Goal: Task Accomplishment & Management: Manage account settings

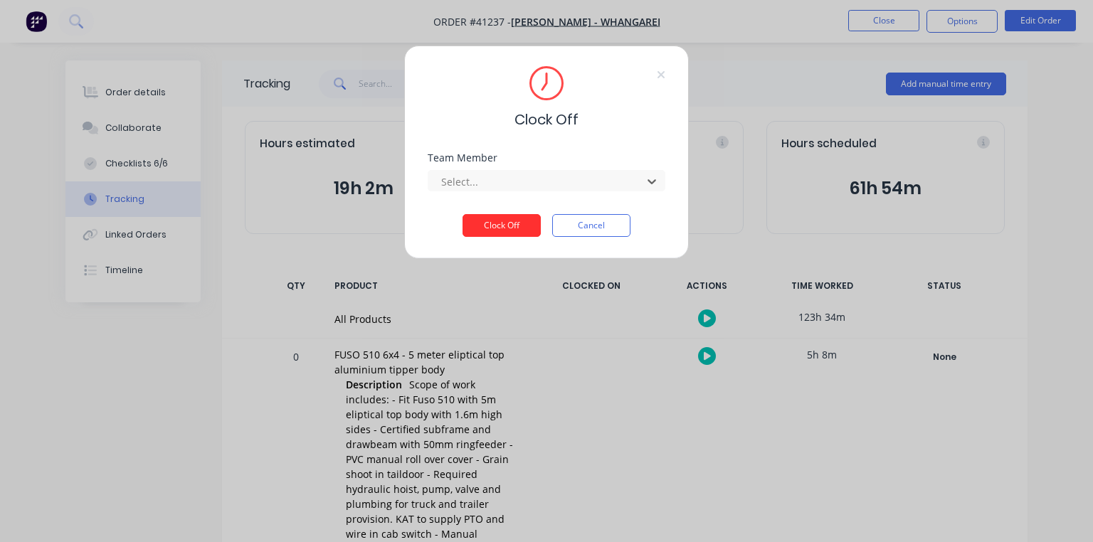
click at [506, 227] on button "Clock Off" at bounding box center [501, 225] width 78 height 23
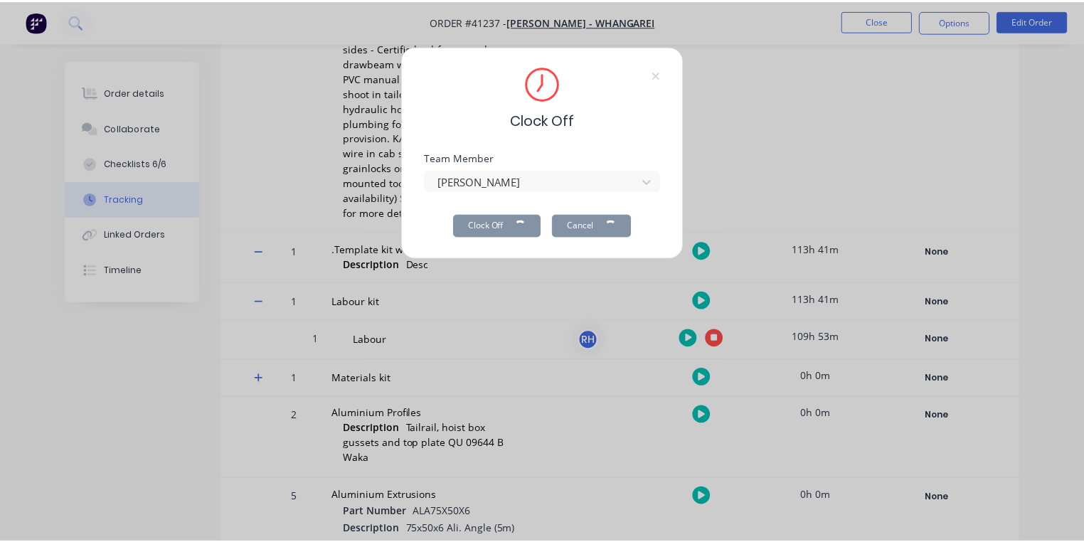
scroll to position [381, 0]
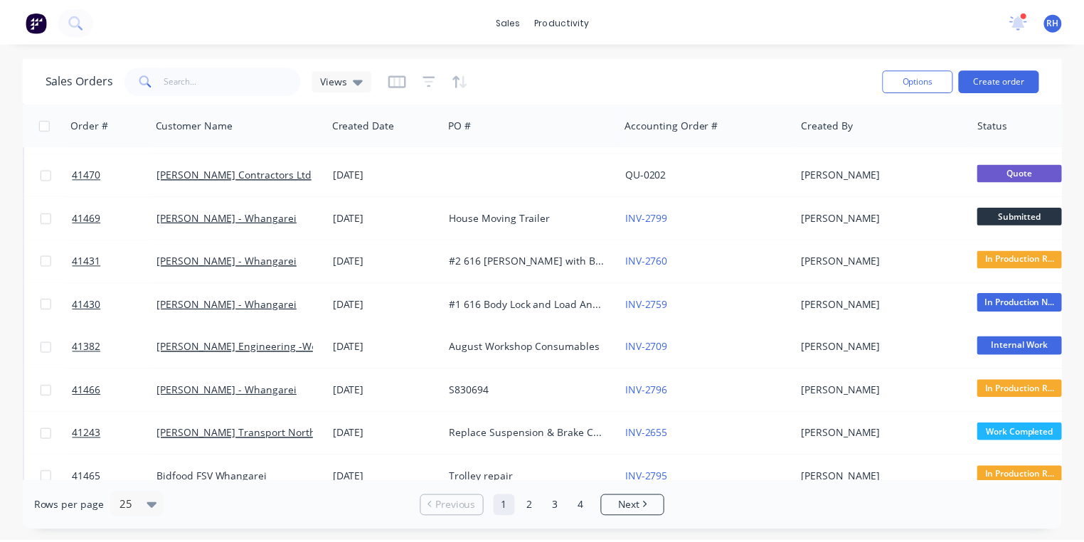
scroll to position [168, 0]
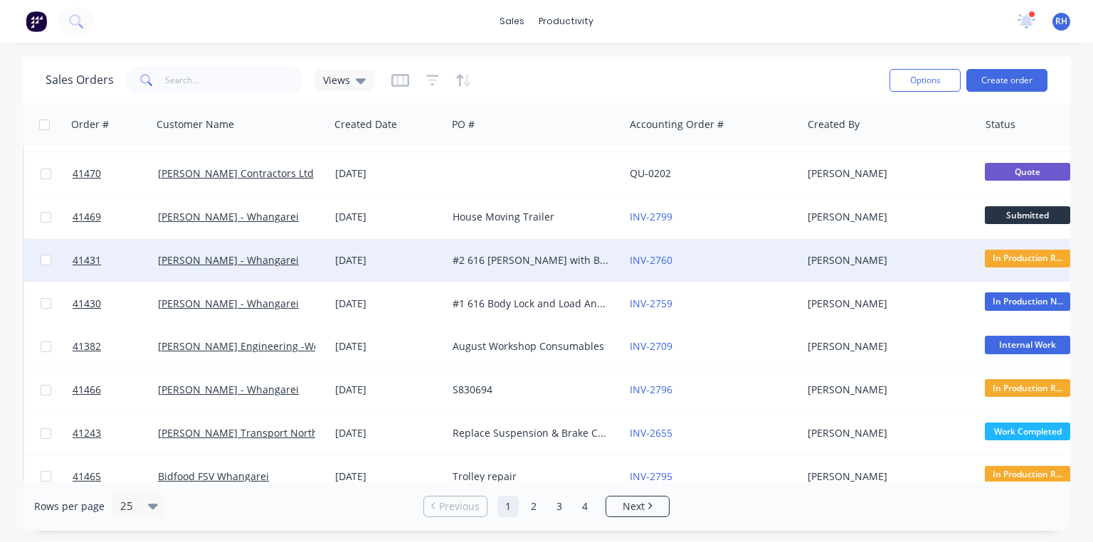
click at [566, 260] on div "#2 616 [PERSON_NAME] with Body Lock and Load Anchorage" at bounding box center [531, 260] width 158 height 14
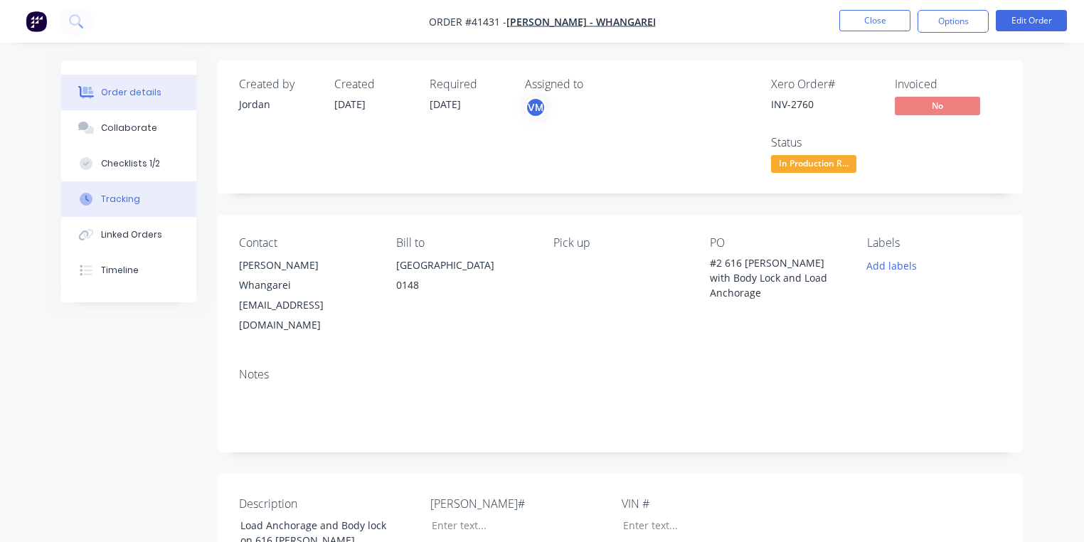
click at [134, 201] on div "Tracking" at bounding box center [120, 199] width 39 height 13
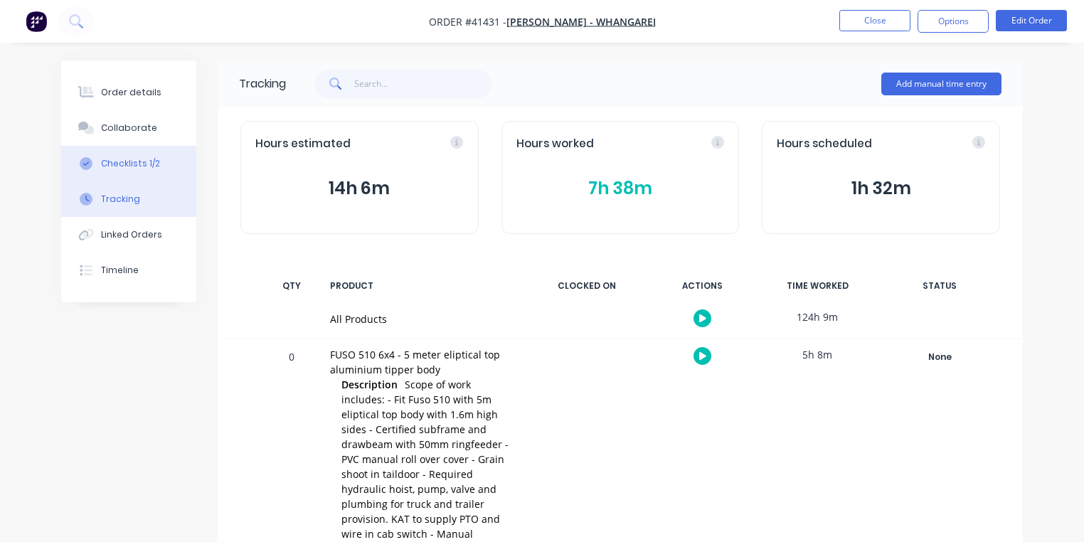
click at [134, 162] on div "Checklists 1/2" at bounding box center [130, 163] width 59 height 13
type textarea "x"
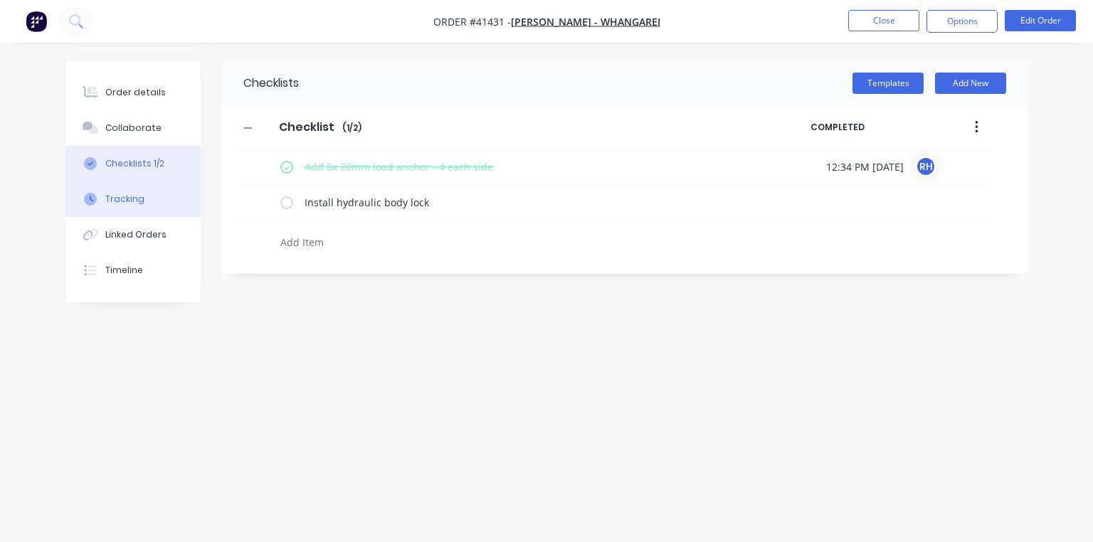
click at [134, 196] on div "Tracking" at bounding box center [124, 199] width 39 height 13
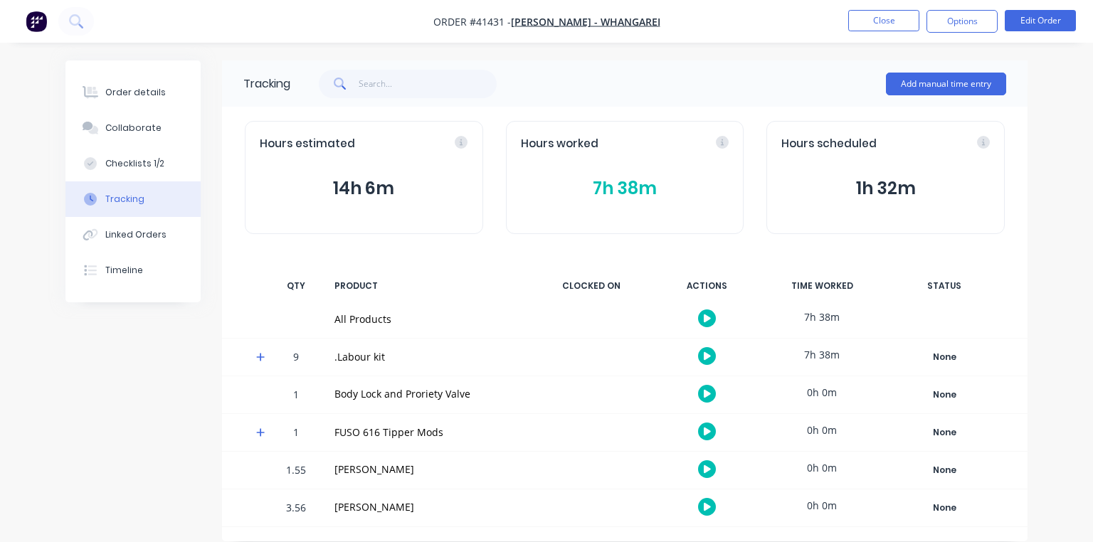
click at [260, 356] on icon at bounding box center [260, 357] width 9 height 9
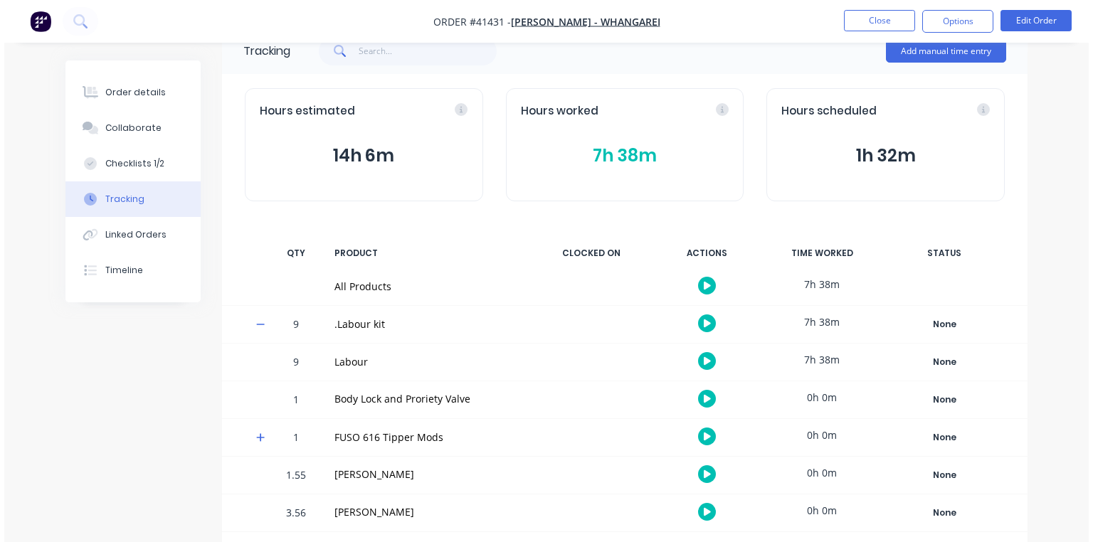
scroll to position [32, 0]
click at [703, 361] on icon "button" at bounding box center [702, 362] width 7 height 8
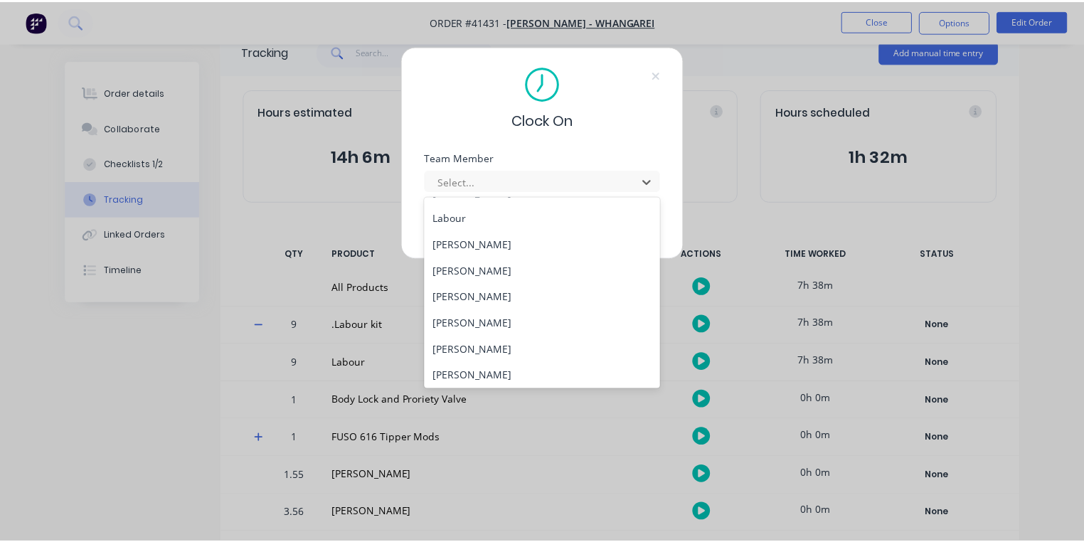
scroll to position [182, 0]
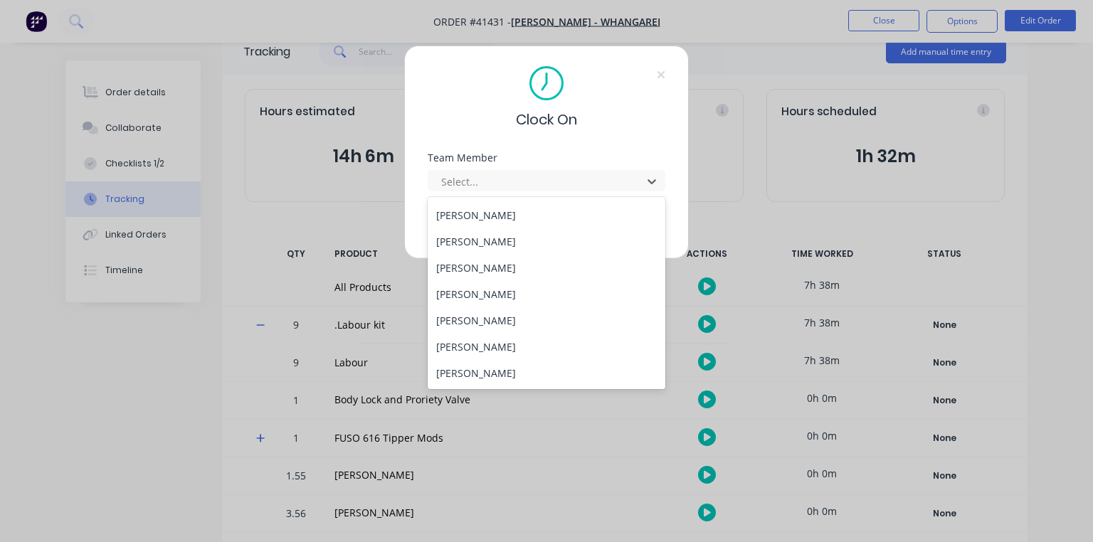
click at [494, 266] on div "[PERSON_NAME]" at bounding box center [547, 268] width 238 height 26
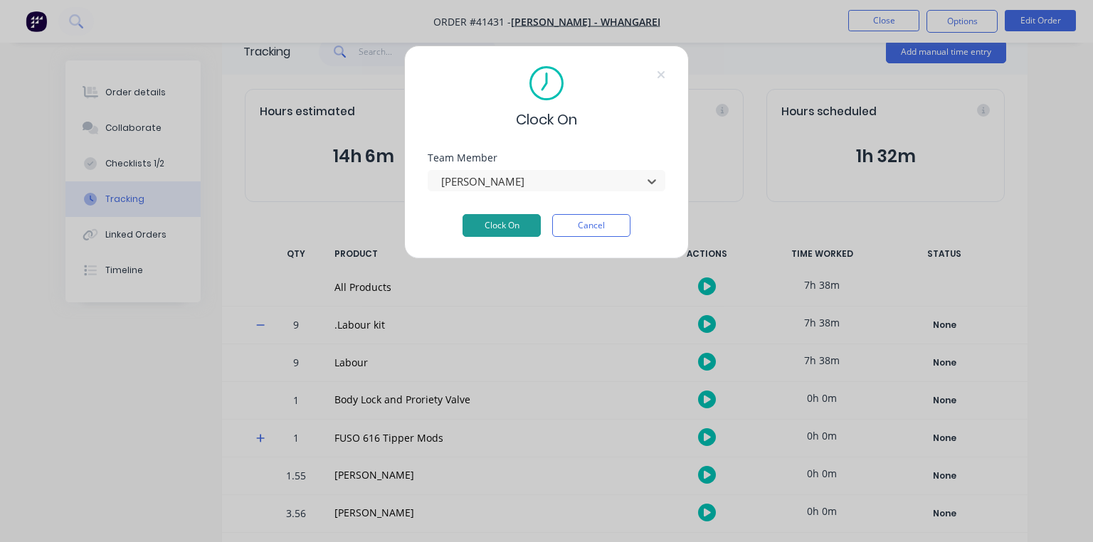
click at [513, 218] on button "Clock On" at bounding box center [501, 225] width 78 height 23
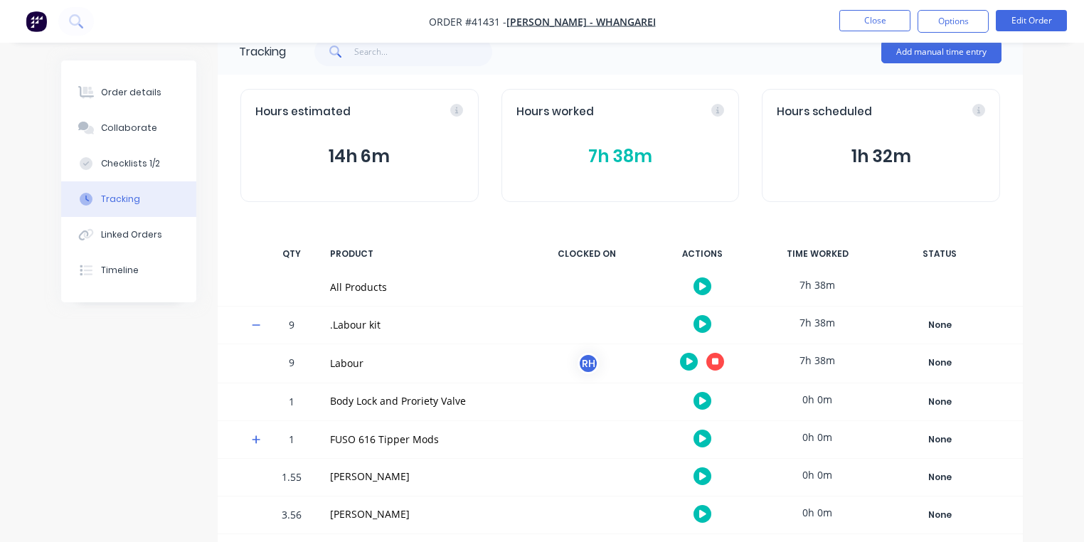
click at [23, 26] on button "button" at bounding box center [36, 21] width 30 height 23
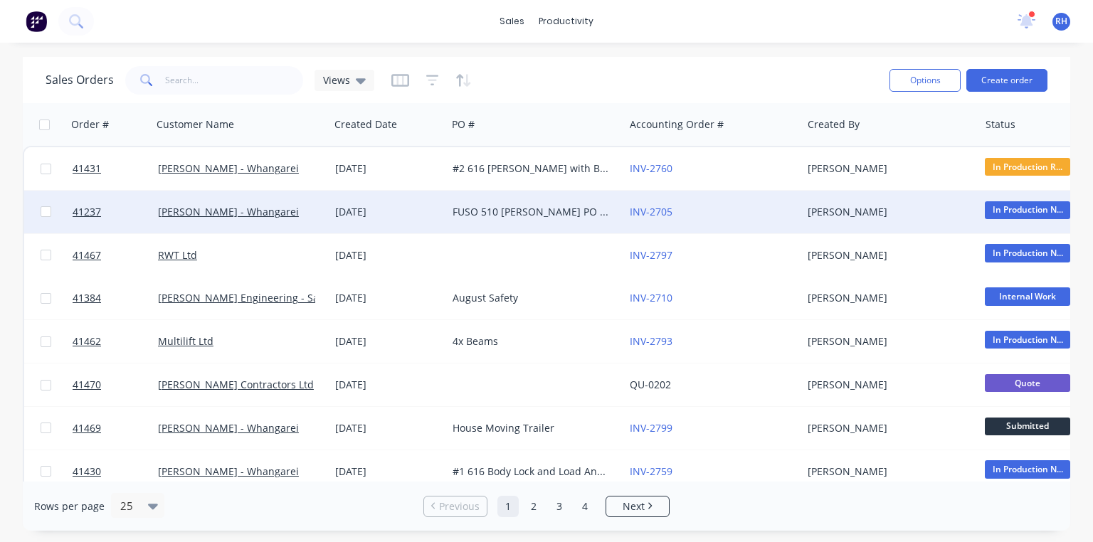
click at [476, 208] on div "FUSO 510 [PERSON_NAME] PO 825751" at bounding box center [531, 212] width 158 height 14
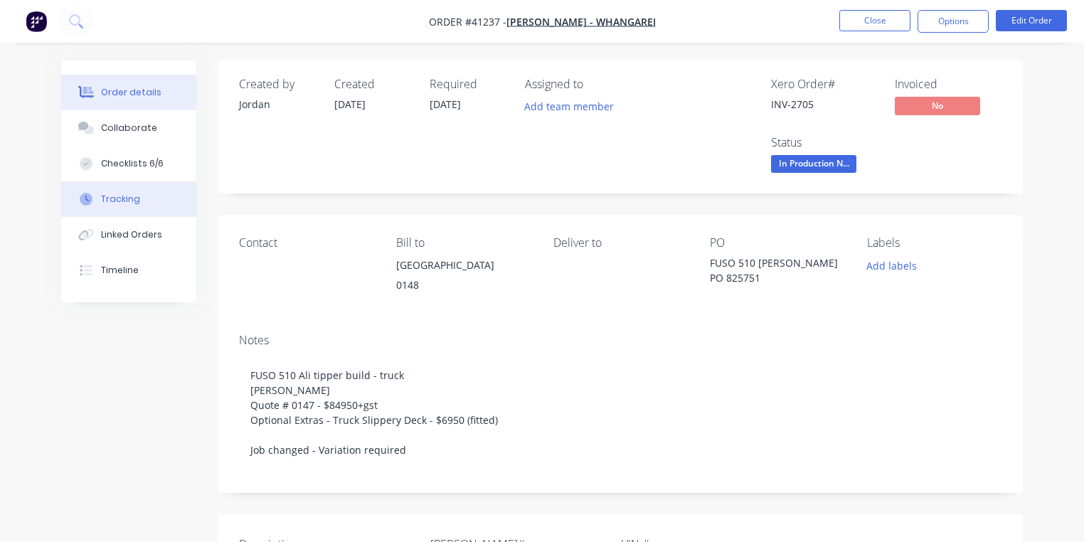
click at [119, 194] on div "Tracking" at bounding box center [120, 199] width 39 height 13
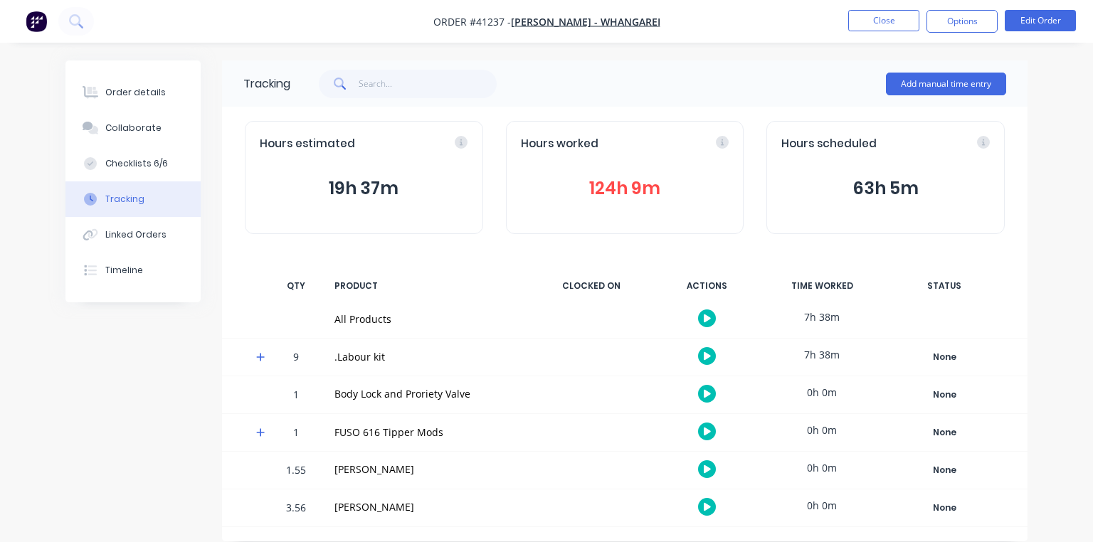
click at [262, 362] on span at bounding box center [263, 359] width 14 height 14
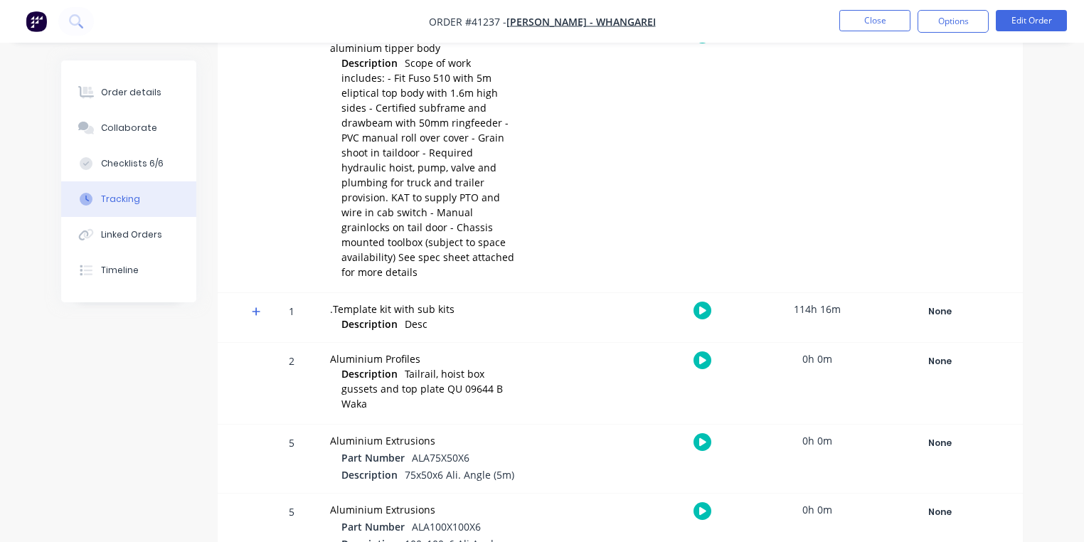
scroll to position [331, 0]
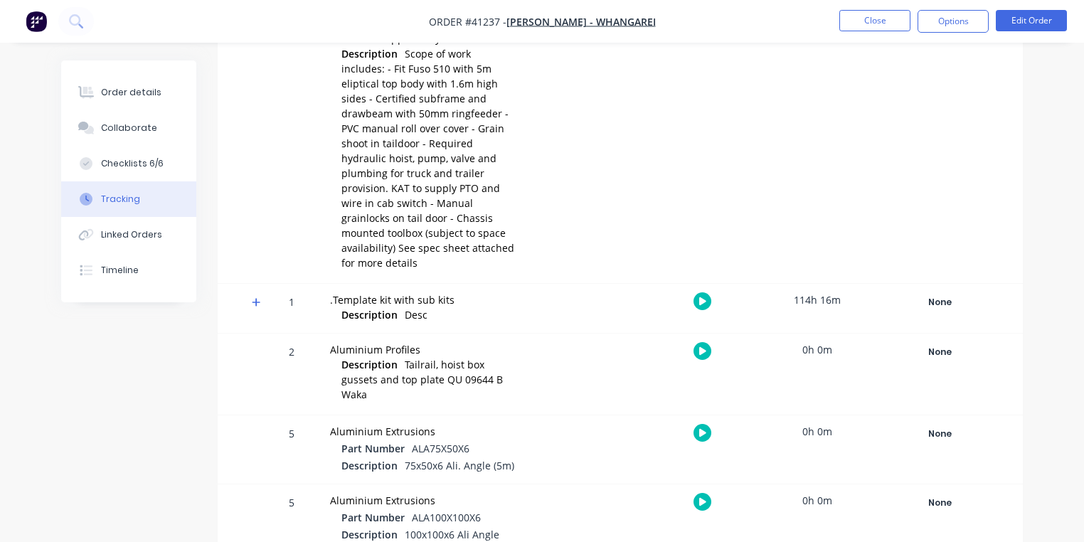
click at [255, 297] on icon at bounding box center [256, 302] width 9 height 10
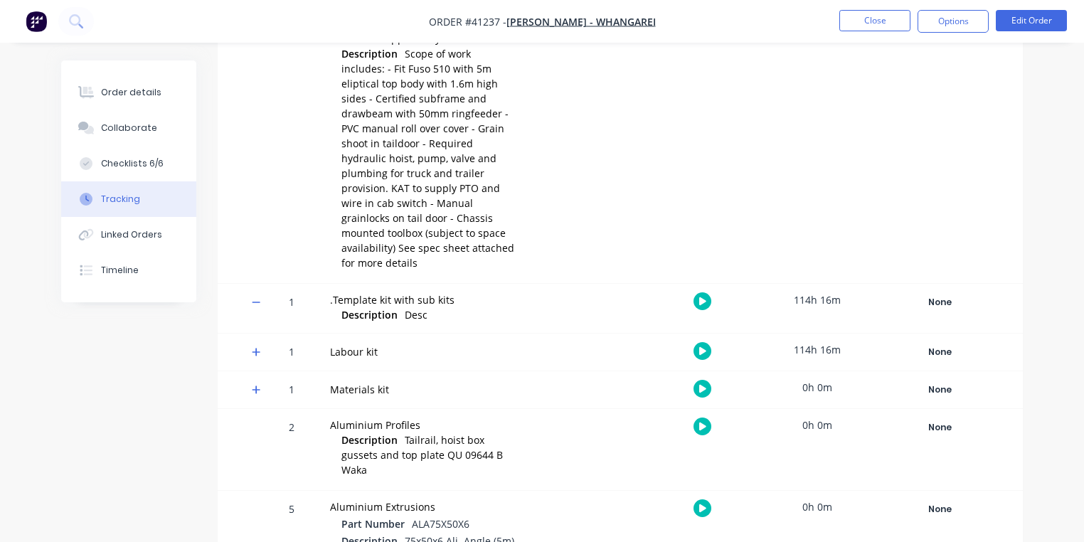
click at [259, 347] on span at bounding box center [259, 354] width 14 height 14
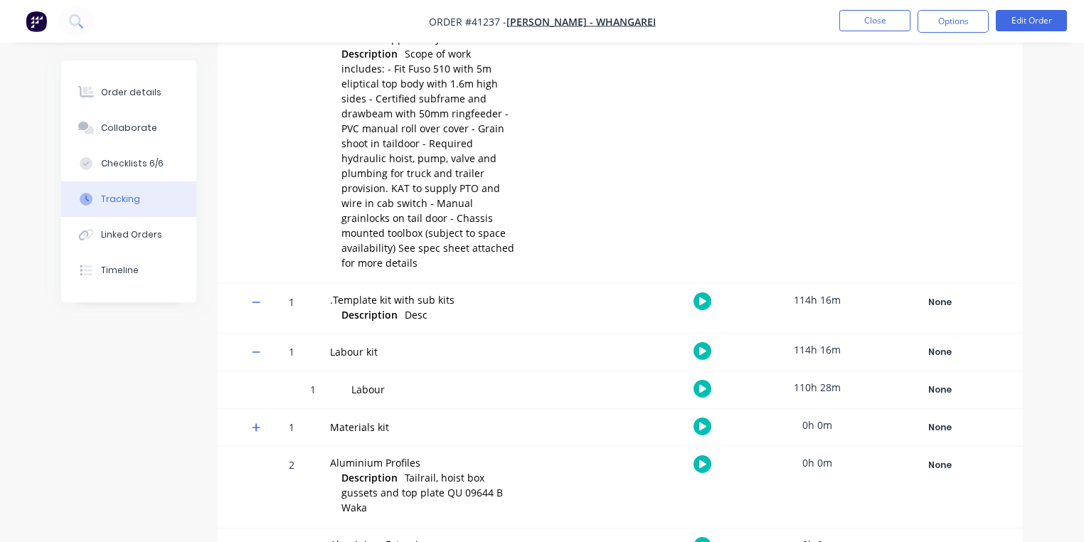
click at [33, 16] on img "button" at bounding box center [36, 21] width 21 height 21
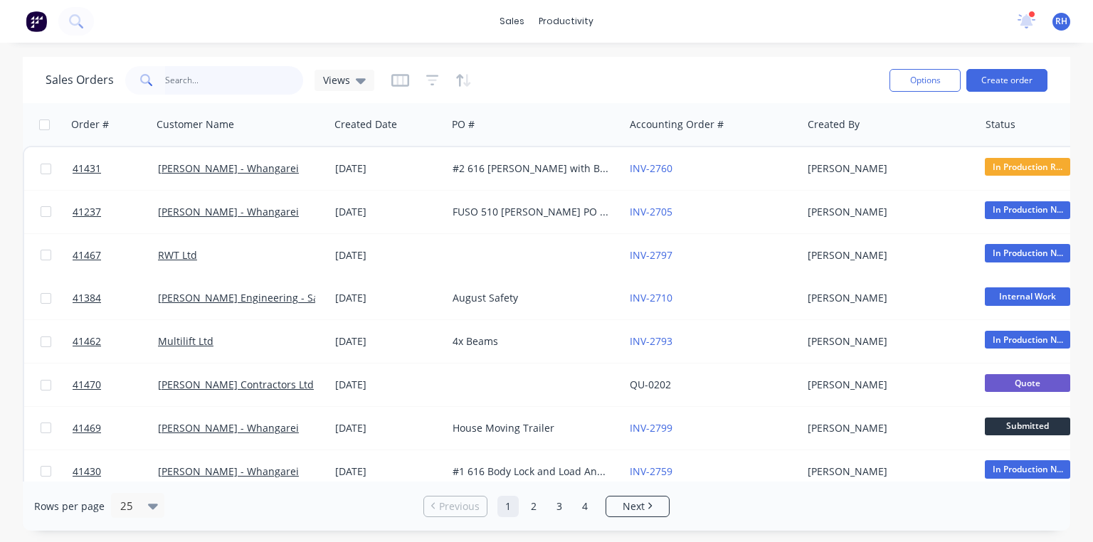
click at [206, 80] on input "text" at bounding box center [234, 80] width 139 height 28
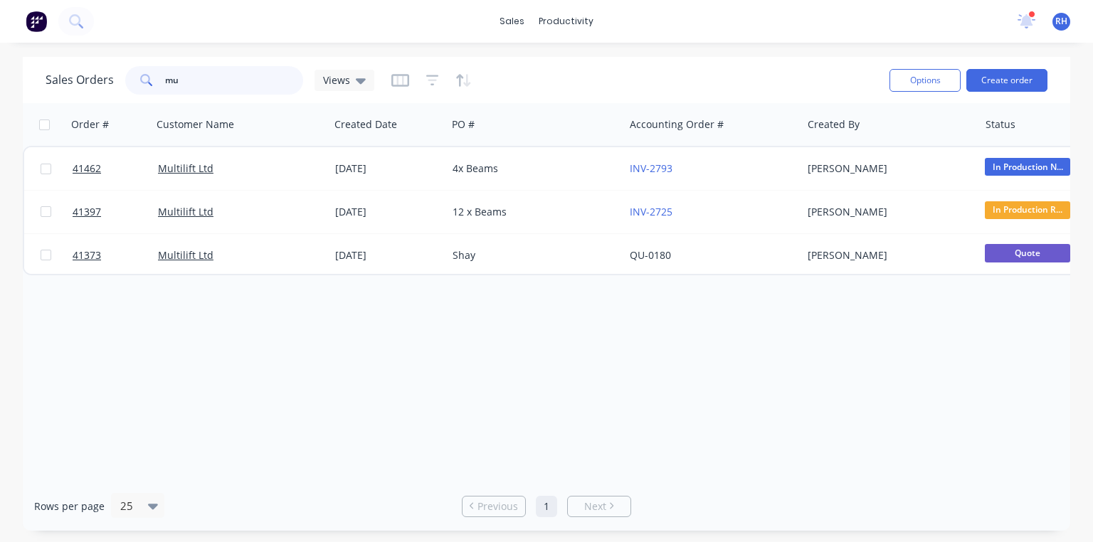
type input "m"
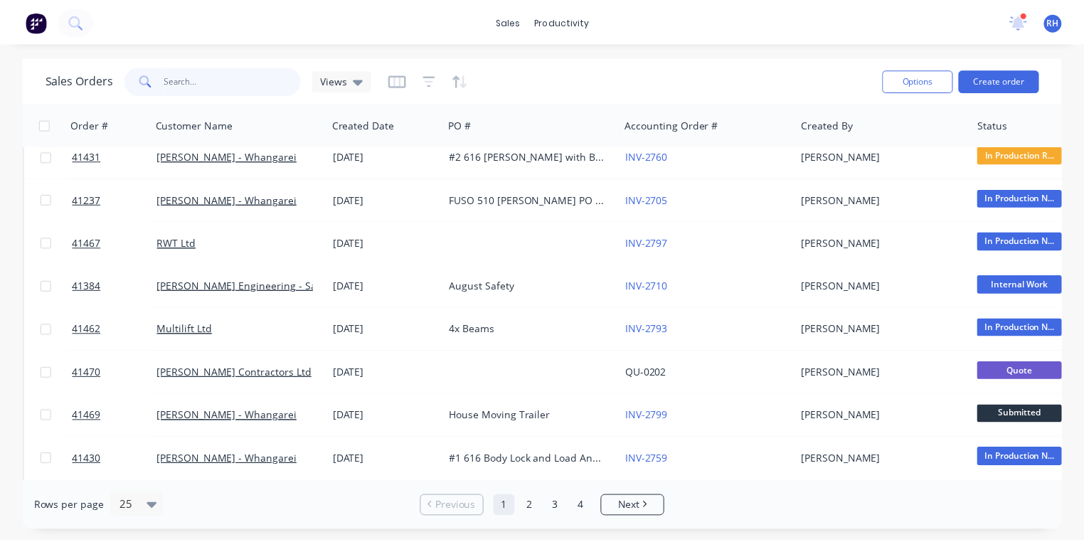
scroll to position [11, 0]
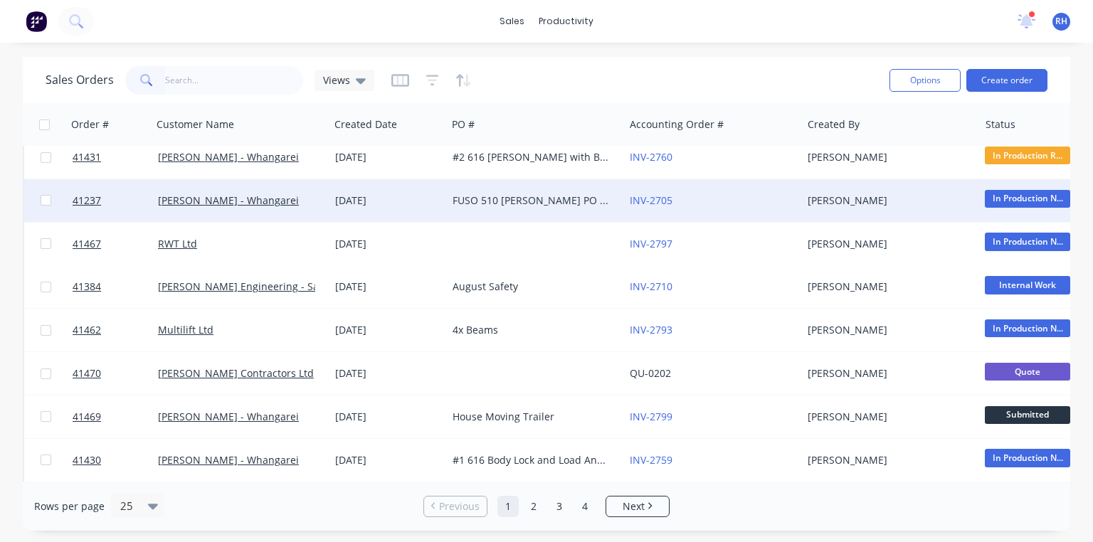
click at [359, 203] on div "[DATE]" at bounding box center [388, 200] width 106 height 14
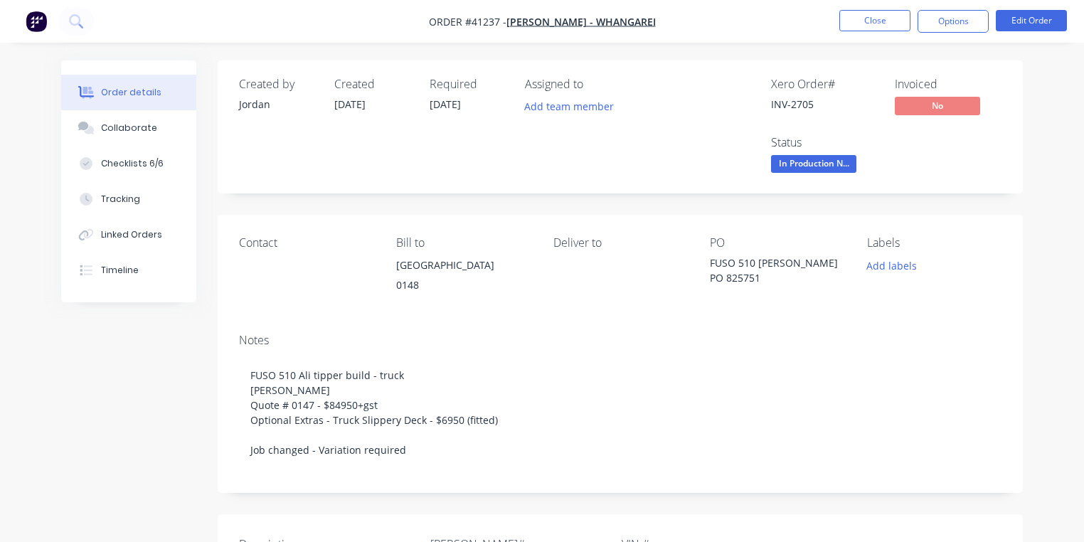
scroll to position [474, 0]
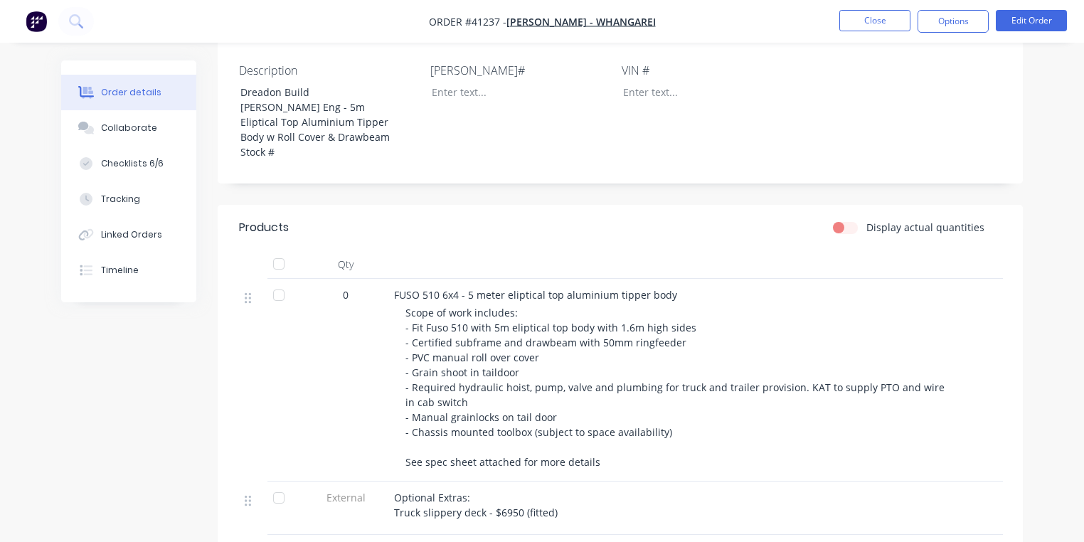
click at [129, 209] on button "Tracking" at bounding box center [128, 199] width 135 height 36
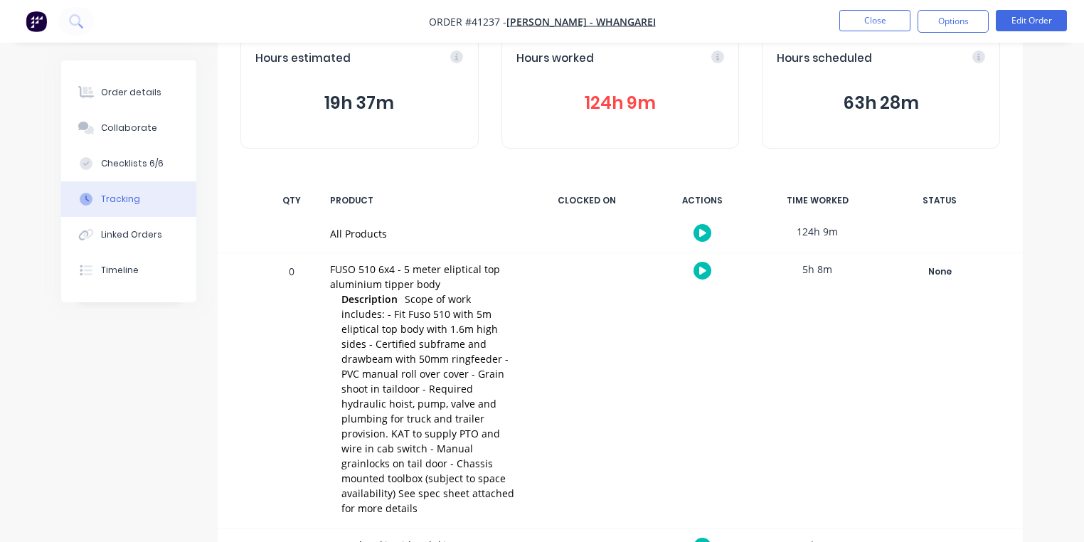
scroll to position [83, 0]
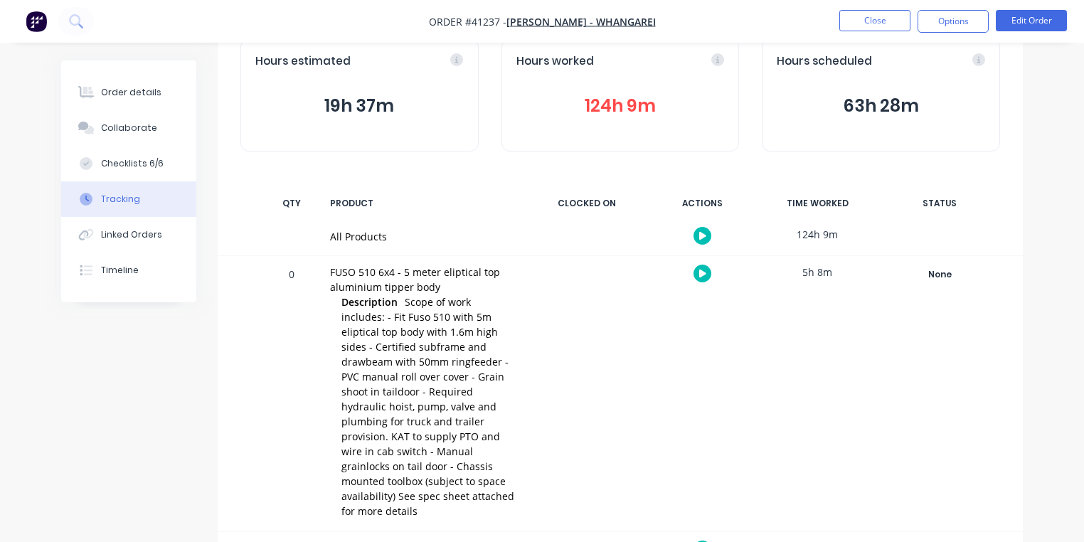
click at [805, 362] on div "0 FUSO 510 6x4 - 5 meter eliptical top aluminium tipper body Description Scope …" at bounding box center [620, 393] width 805 height 275
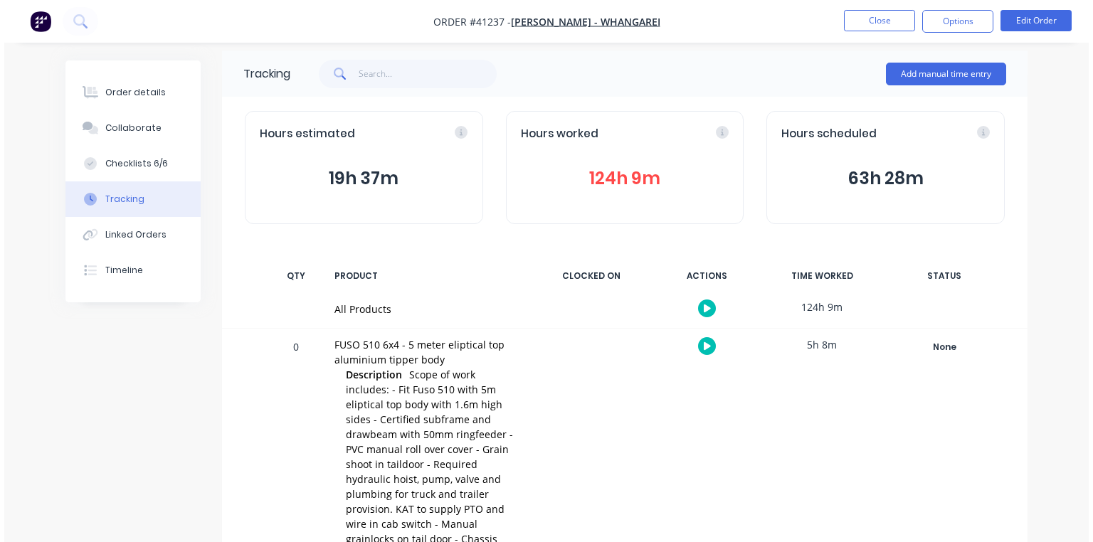
scroll to position [0, 0]
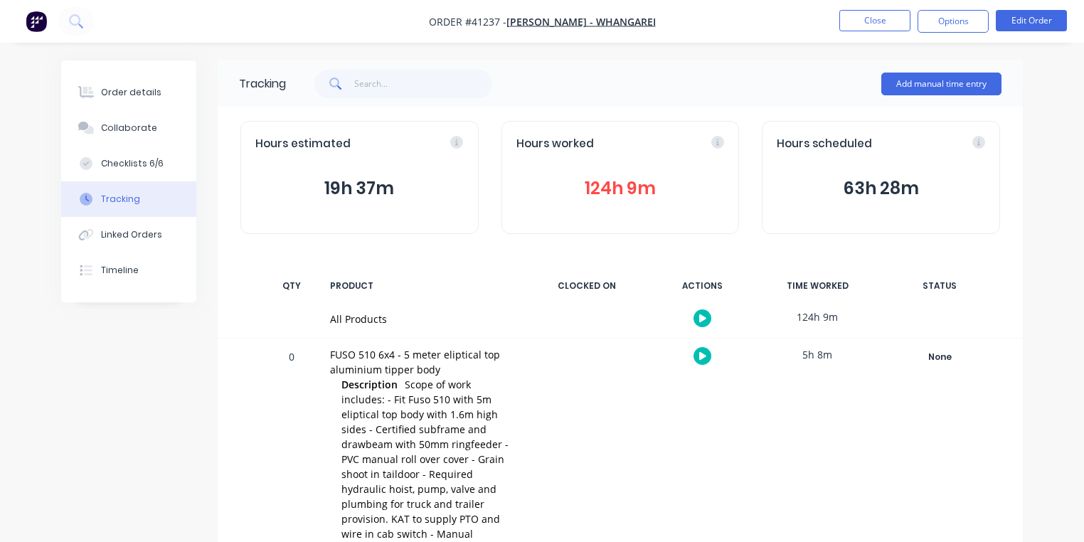
click at [34, 18] on img "button" at bounding box center [36, 21] width 21 height 21
